Goal: Information Seeking & Learning: Find specific fact

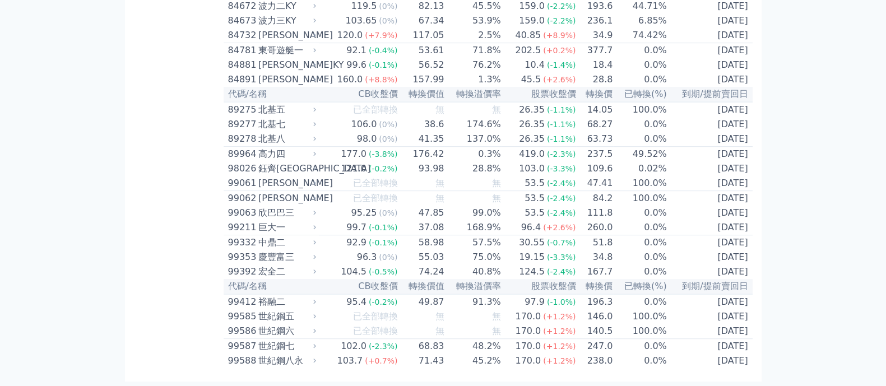
scroll to position [6627, 0]
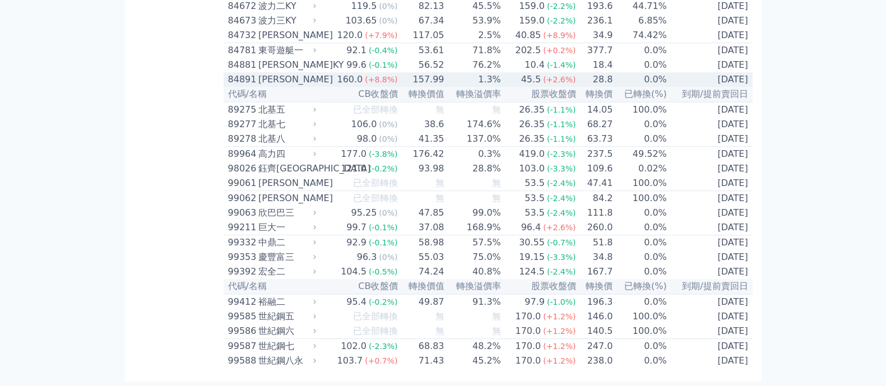
click at [405, 72] on td "157.99" at bounding box center [421, 79] width 47 height 15
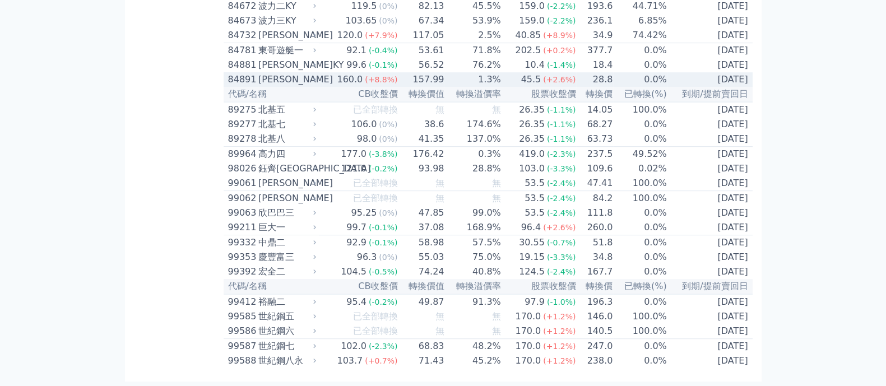
click at [405, 72] on td "157.99" at bounding box center [421, 79] width 47 height 15
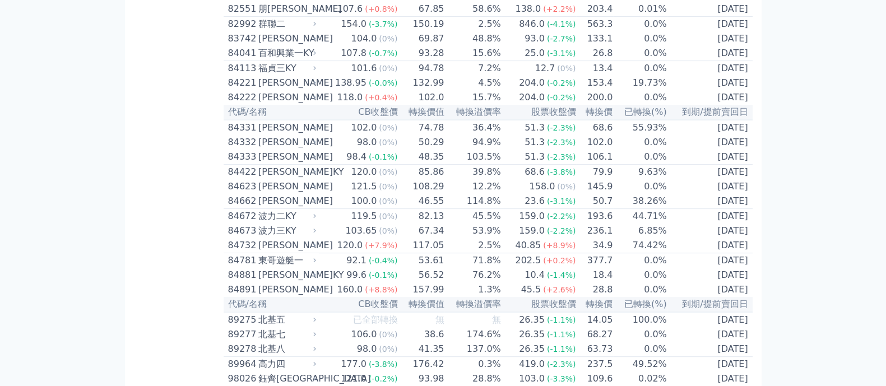
scroll to position [5927, 0]
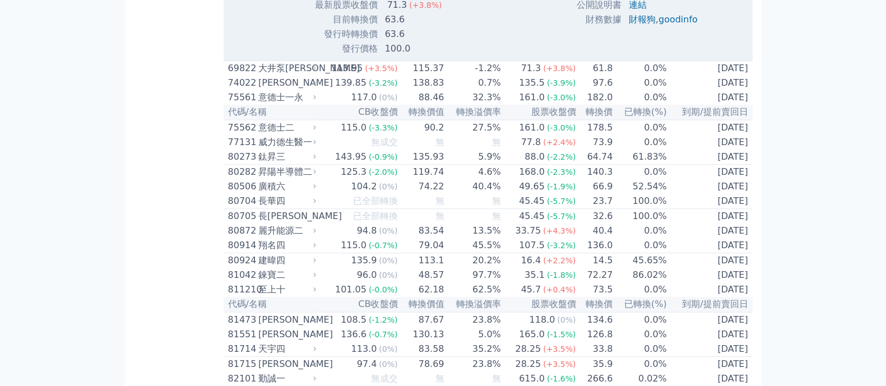
drag, startPoint x: 677, startPoint y: 334, endPoint x: 592, endPoint y: 336, distance: 85.2
copy tr "到期日 [DATE]"
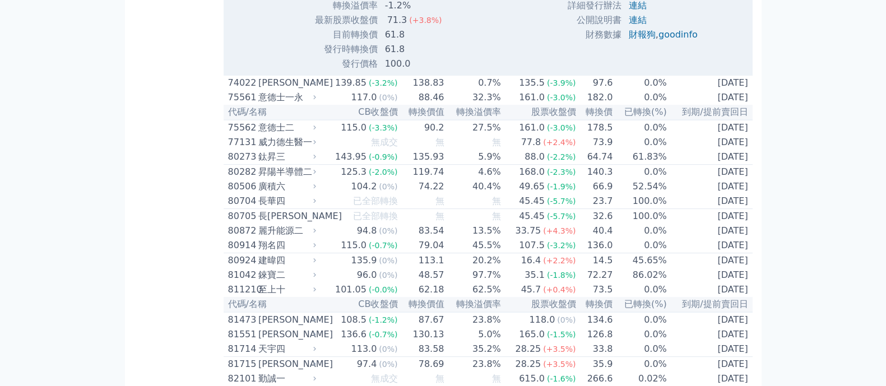
drag, startPoint x: 681, startPoint y: 352, endPoint x: 596, endPoint y: 350, distance: 85.2
copy tr "到期日 [DATE]"
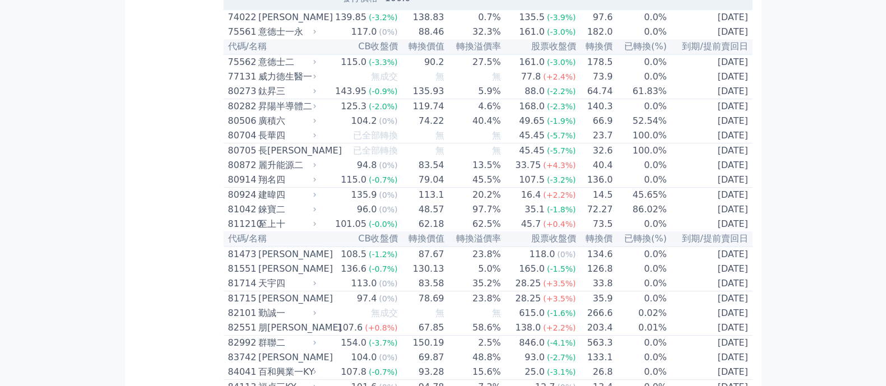
scroll to position [6067, 0]
